Goal: Find specific page/section: Find specific page/section

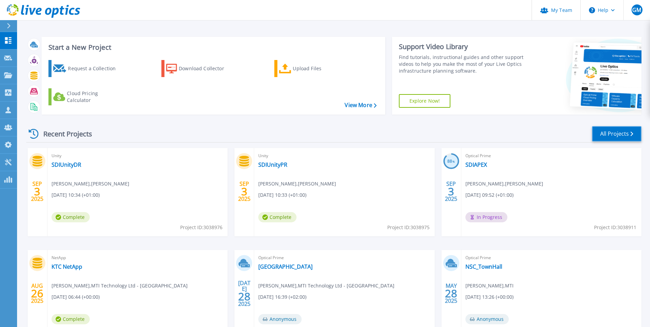
click at [621, 138] on link "All Projects" at bounding box center [616, 133] width 49 height 15
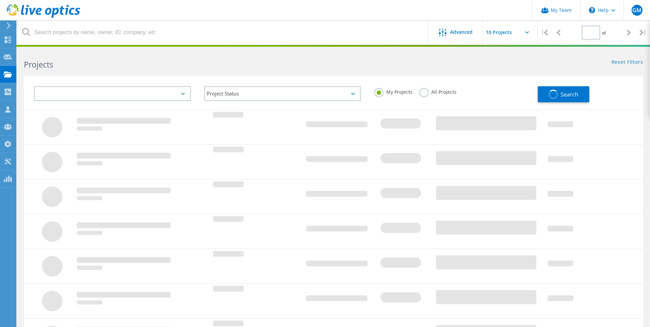
type input "1"
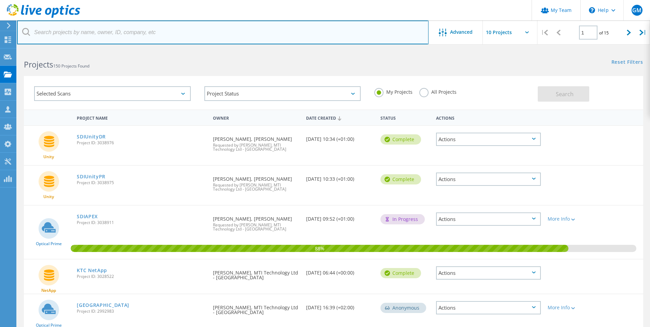
click at [90, 34] on input "text" at bounding box center [222, 32] width 411 height 24
type input "stone"
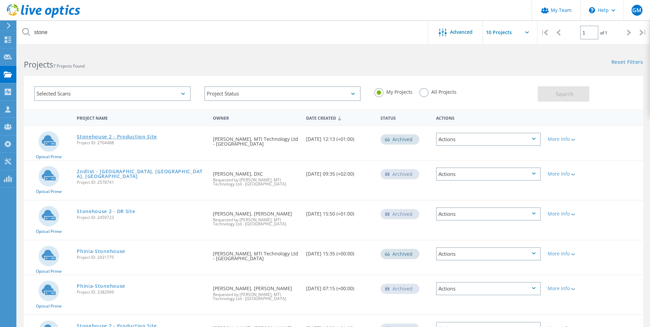
click at [107, 137] on link "Stonehouse 2 - Production Site" at bounding box center [117, 136] width 80 height 5
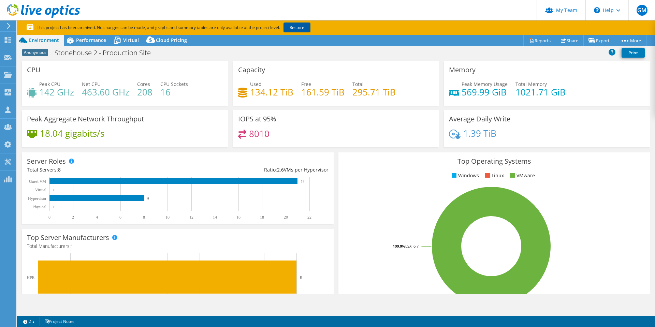
click at [297, 29] on link "Restore" at bounding box center [296, 28] width 27 height 10
click at [246, 66] on h3 "Capacity" at bounding box center [251, 70] width 27 height 8
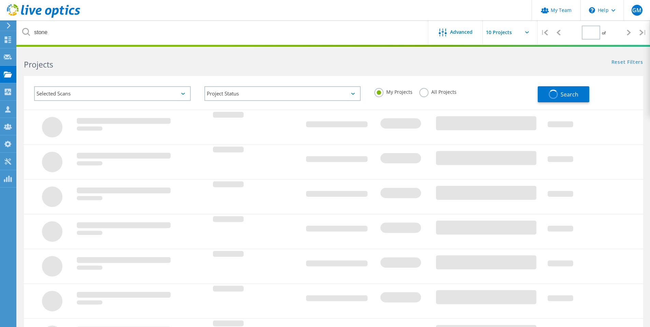
type input "1"
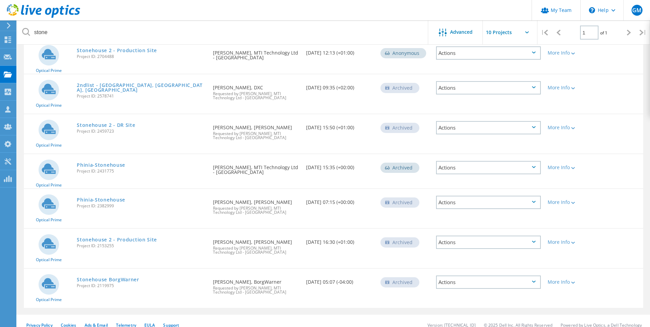
scroll to position [94, 0]
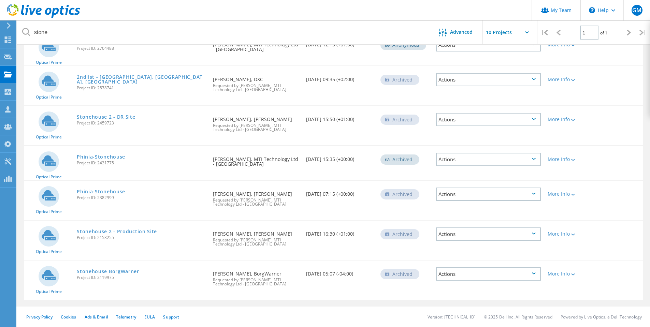
click at [81, 238] on span "Project ID: 2153255" at bounding box center [141, 238] width 129 height 4
drag, startPoint x: 78, startPoint y: 238, endPoint x: 114, endPoint y: 239, distance: 36.2
click at [114, 239] on span "Project ID: 2153255" at bounding box center [141, 238] width 129 height 4
copy span "Project ID: 2153255"
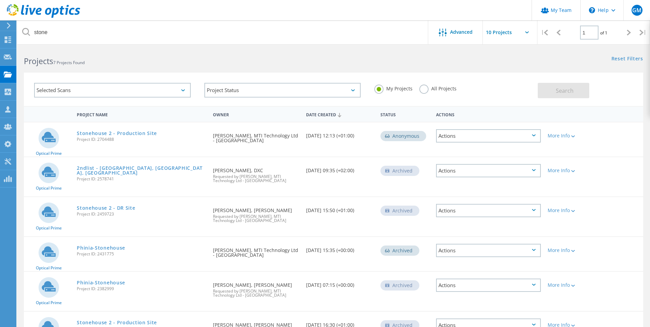
scroll to position [0, 0]
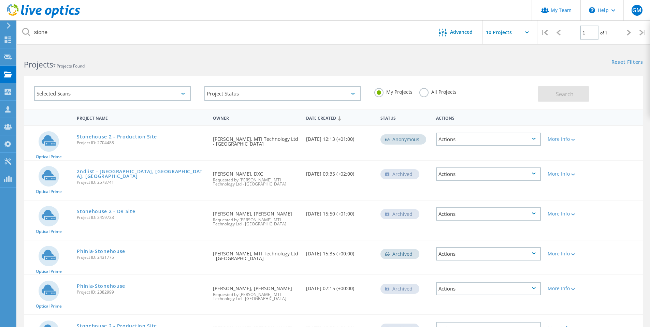
drag, startPoint x: 113, startPoint y: 143, endPoint x: 80, endPoint y: 146, distance: 33.3
click at [78, 144] on span "Project ID: 2704488" at bounding box center [141, 143] width 129 height 4
copy span "roject ID: 2704488"
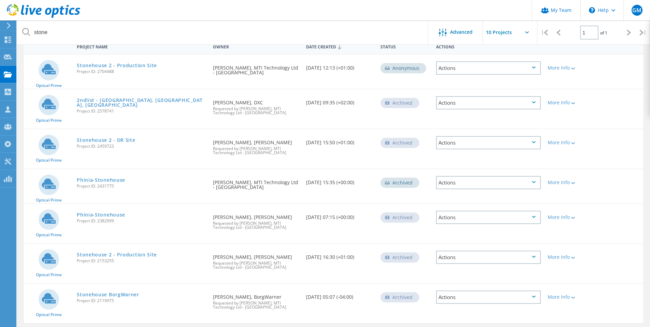
scroll to position [60, 0]
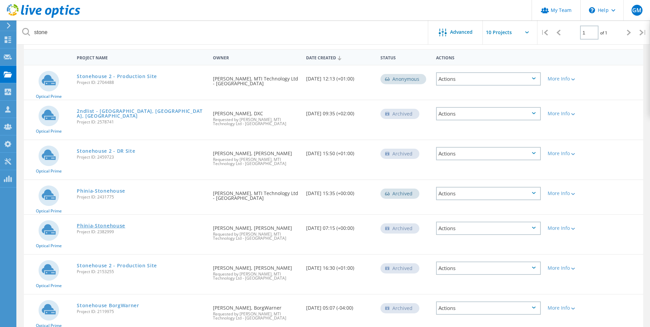
click at [108, 227] on link "Phinia-Stonehouse" at bounding box center [101, 225] width 48 height 5
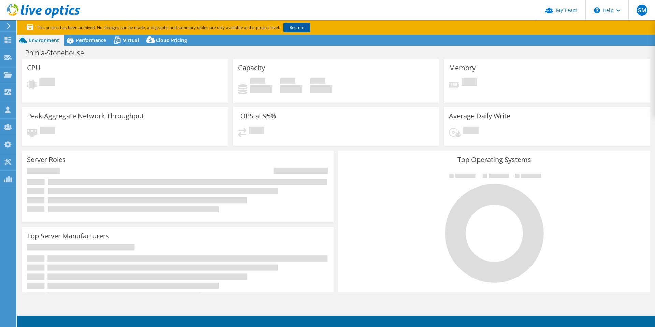
click at [302, 28] on link "Restore" at bounding box center [296, 28] width 27 height 10
select select "USD"
